Goal: Task Accomplishment & Management: Manage account settings

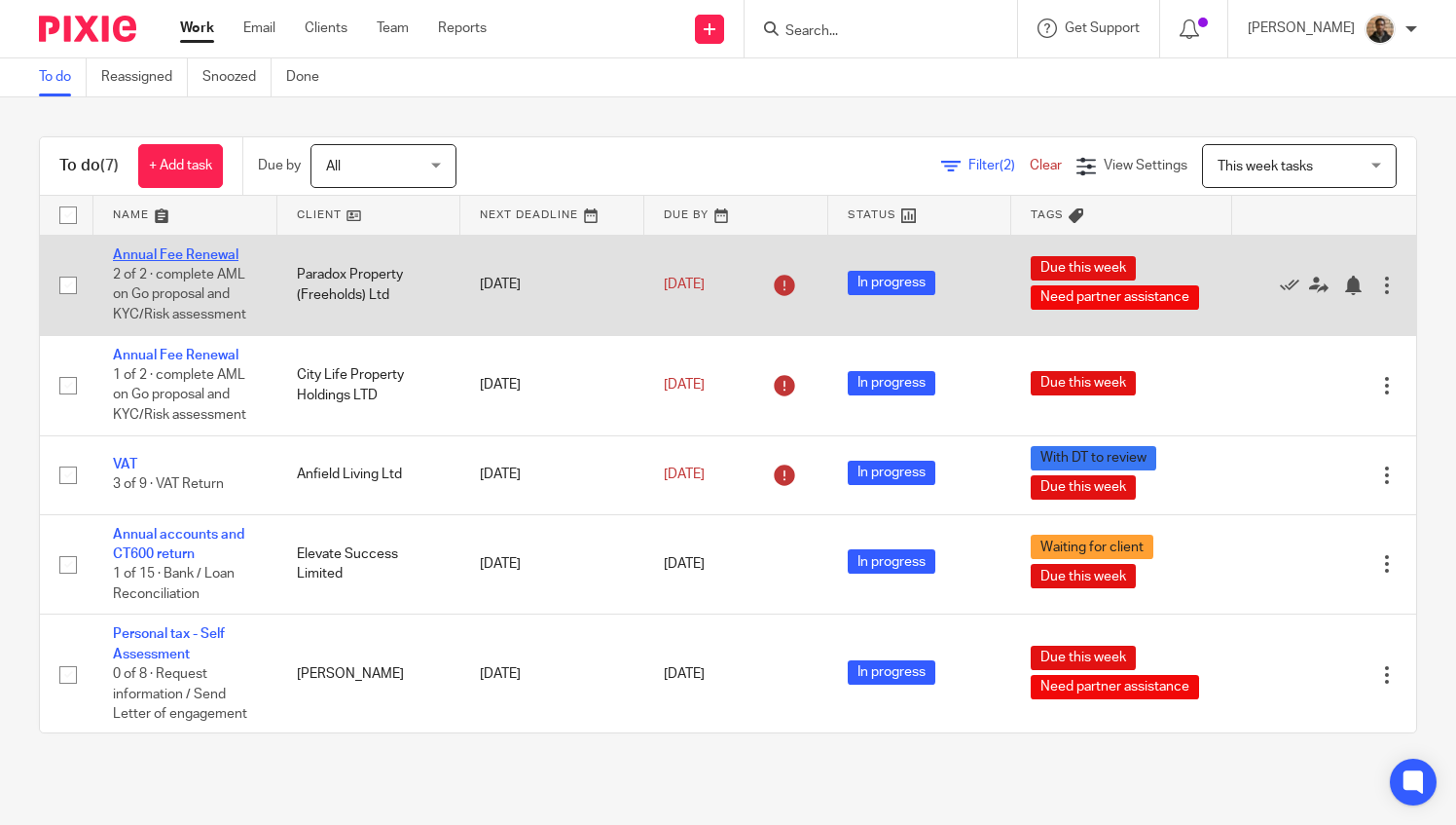
click at [180, 253] on link "Annual Fee Renewal" at bounding box center [175, 256] width 125 height 14
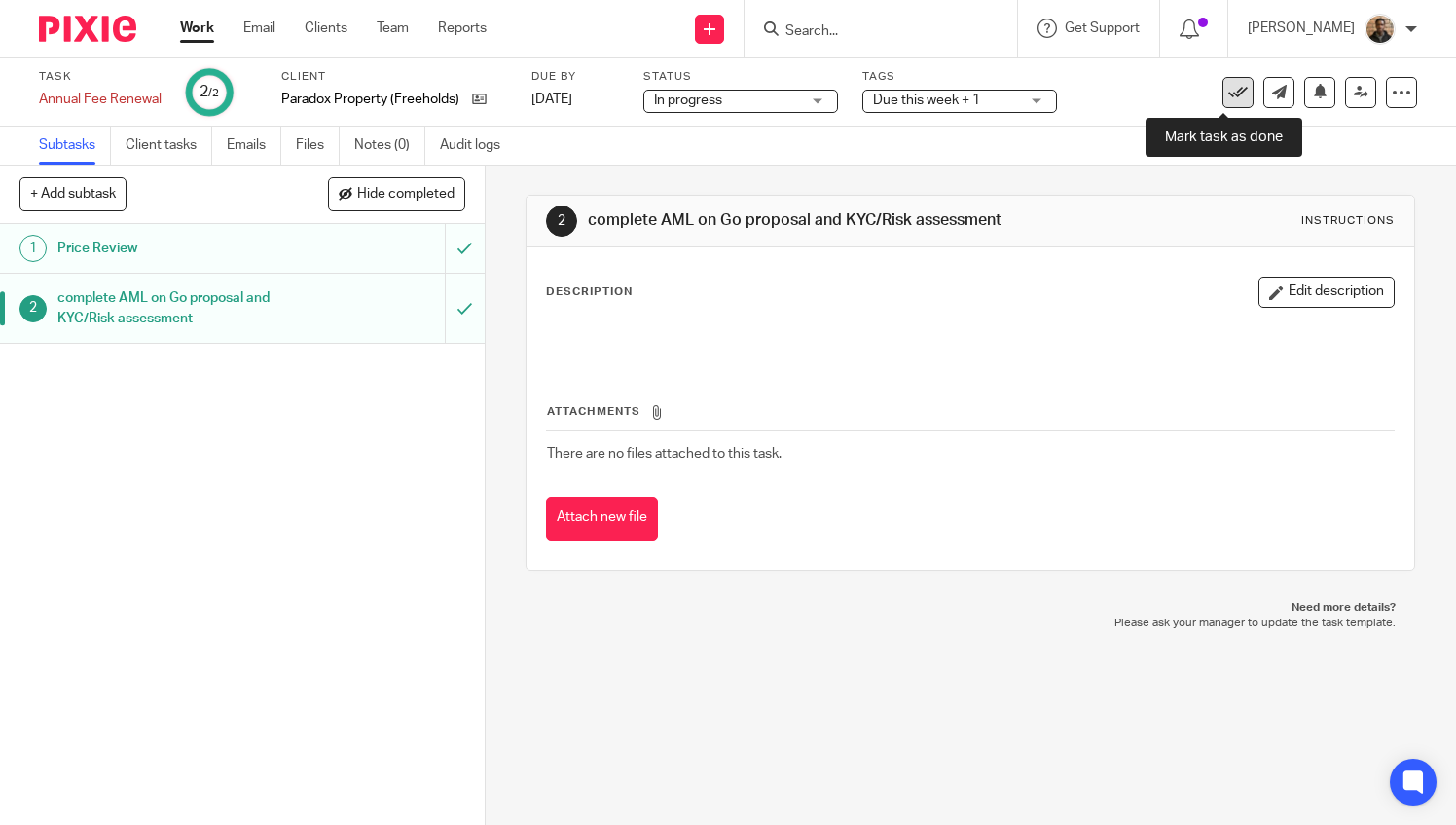
click at [1230, 101] on icon at bounding box center [1238, 93] width 20 height 20
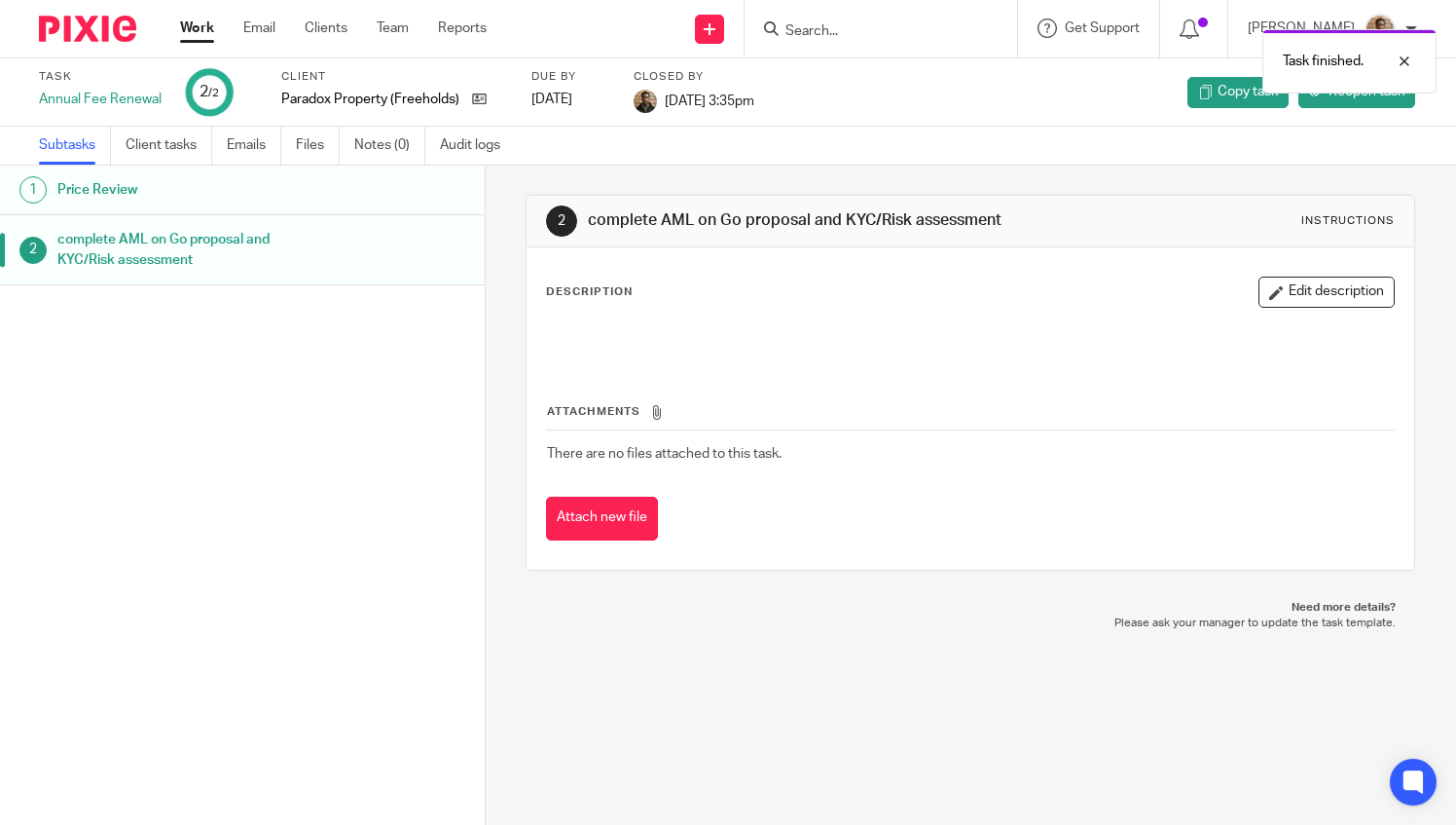
click at [206, 33] on link "Work" at bounding box center [197, 29] width 35 height 20
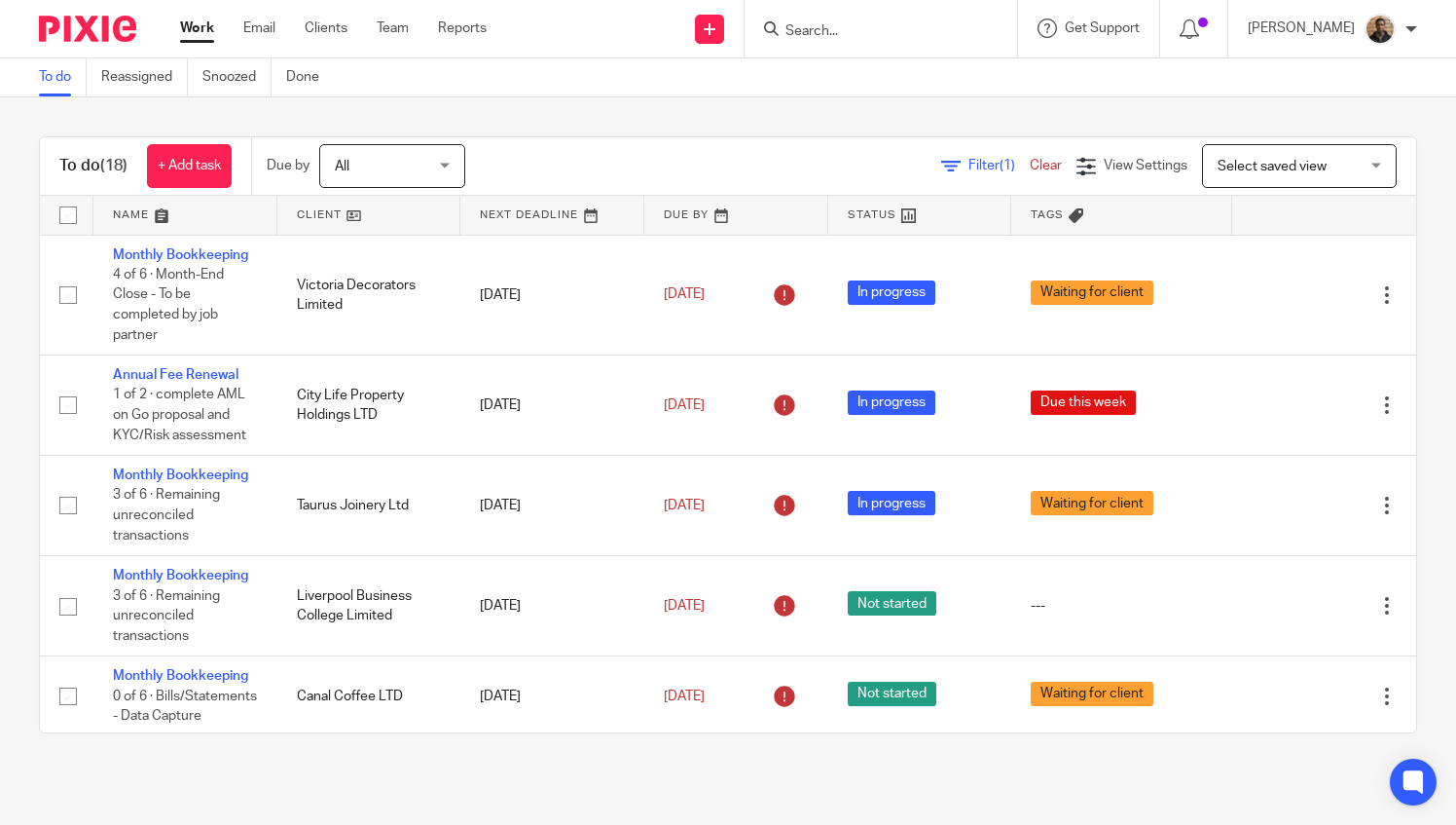
click at [1217, 161] on span "Select saved view" at bounding box center [1272, 167] width 109 height 14
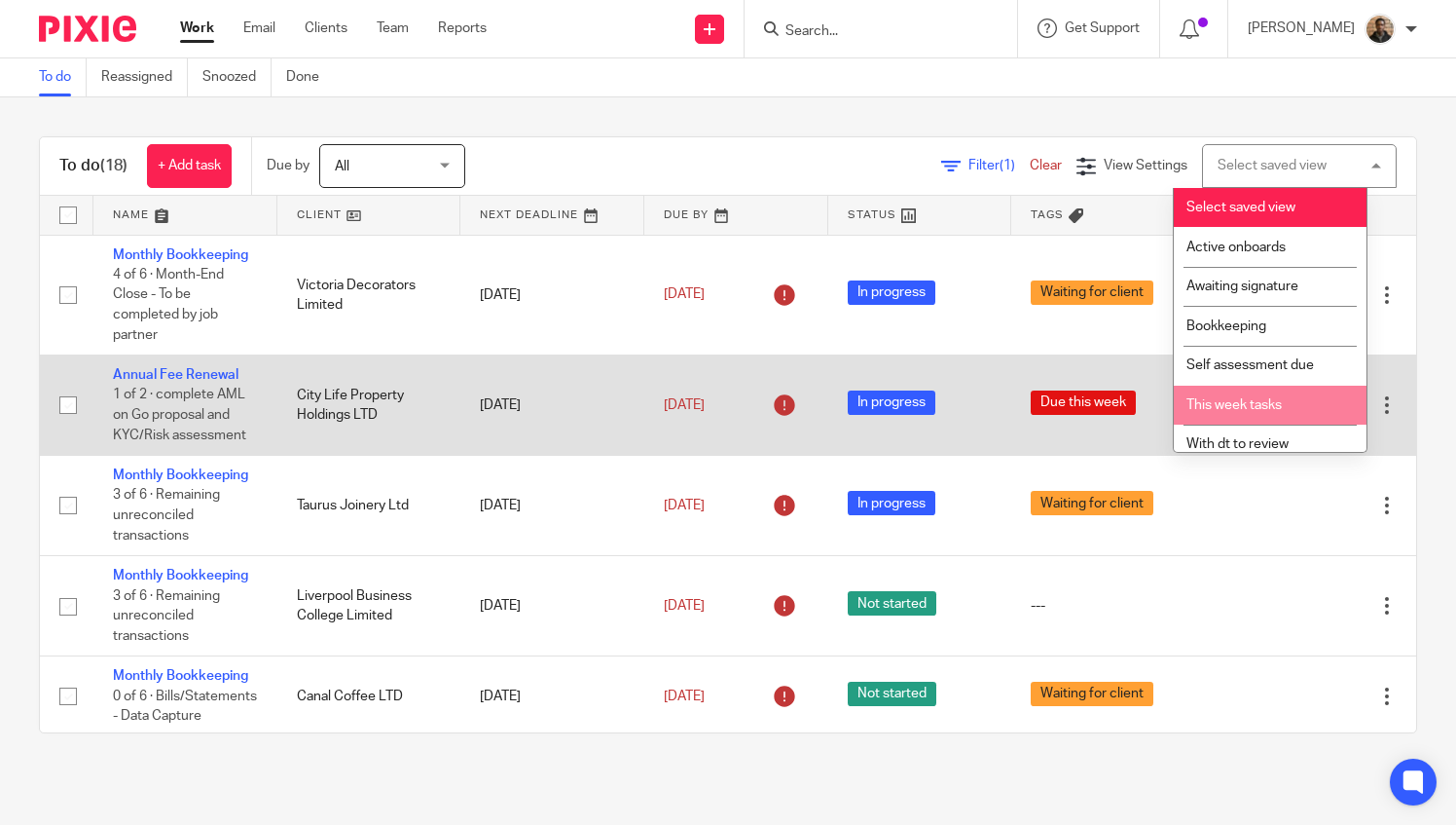
click at [1235, 404] on span "This week tasks" at bounding box center [1234, 406] width 96 height 14
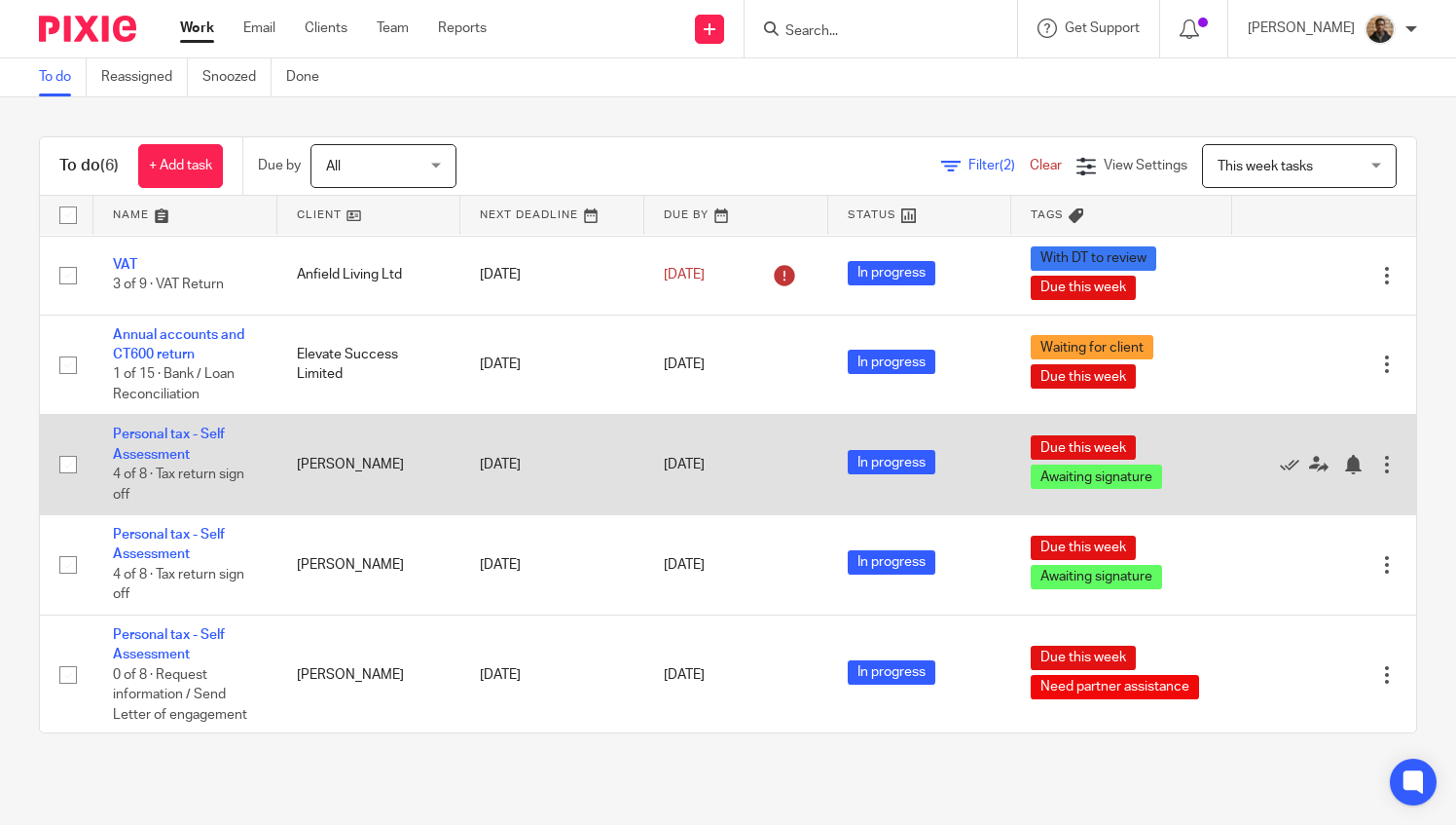
scroll to position [101, 0]
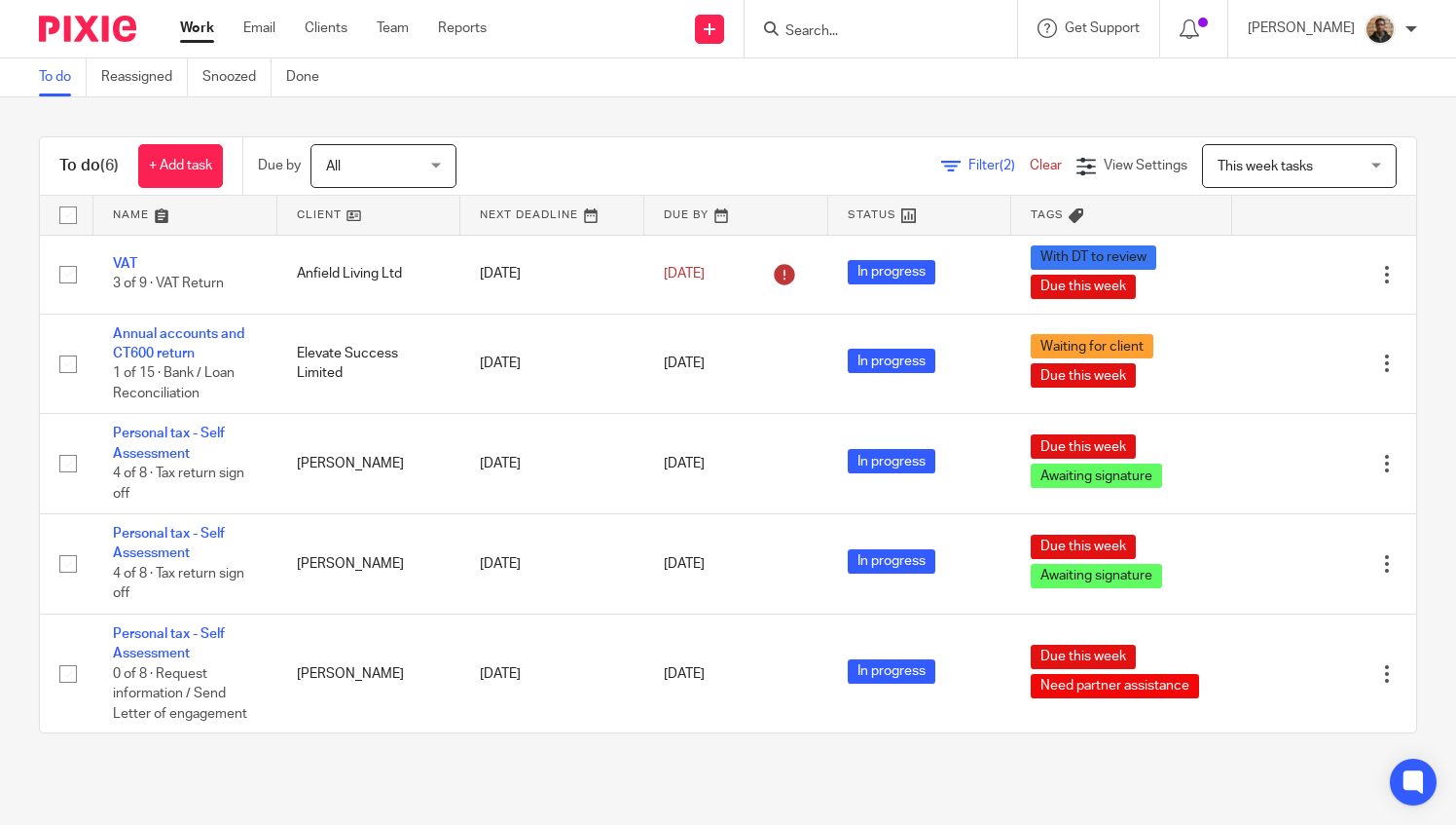
click at [2, 84] on div "To do Reassigned Snoozed Done" at bounding box center [183, 77] width 368 height 38
